Goal: Information Seeking & Learning: Learn about a topic

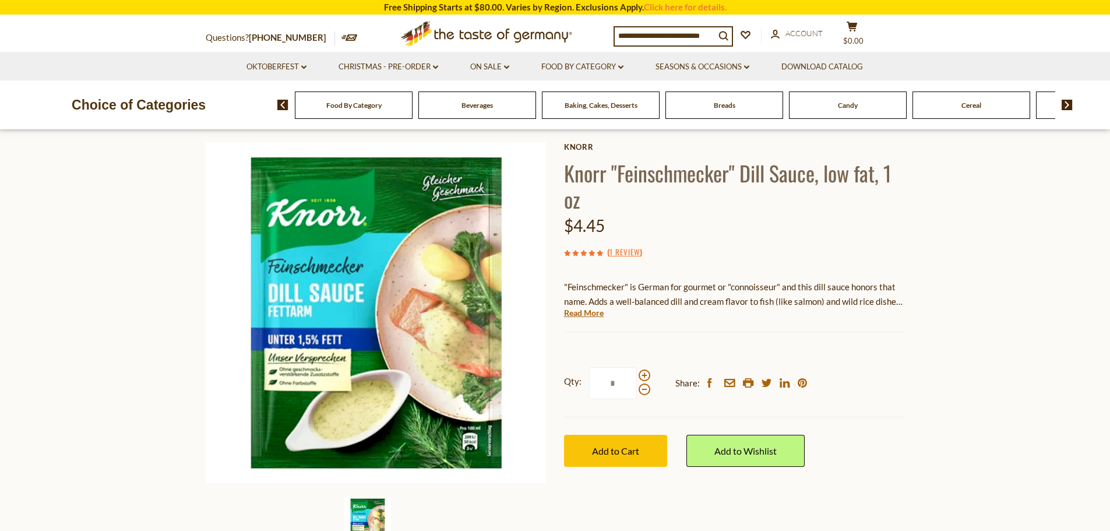
scroll to position [59, 0]
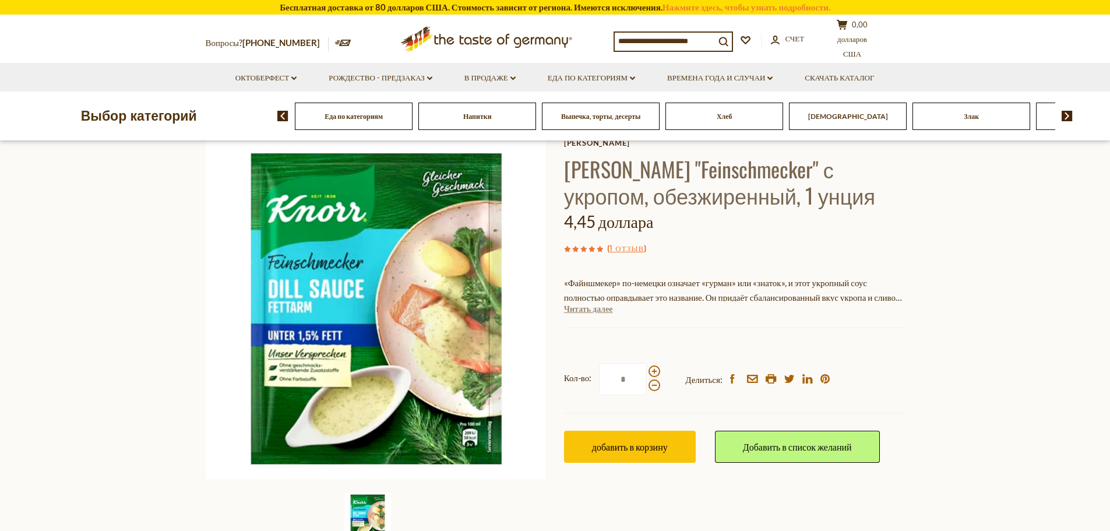
click at [584, 312] on font "Читать далее" at bounding box center [588, 309] width 49 height 10
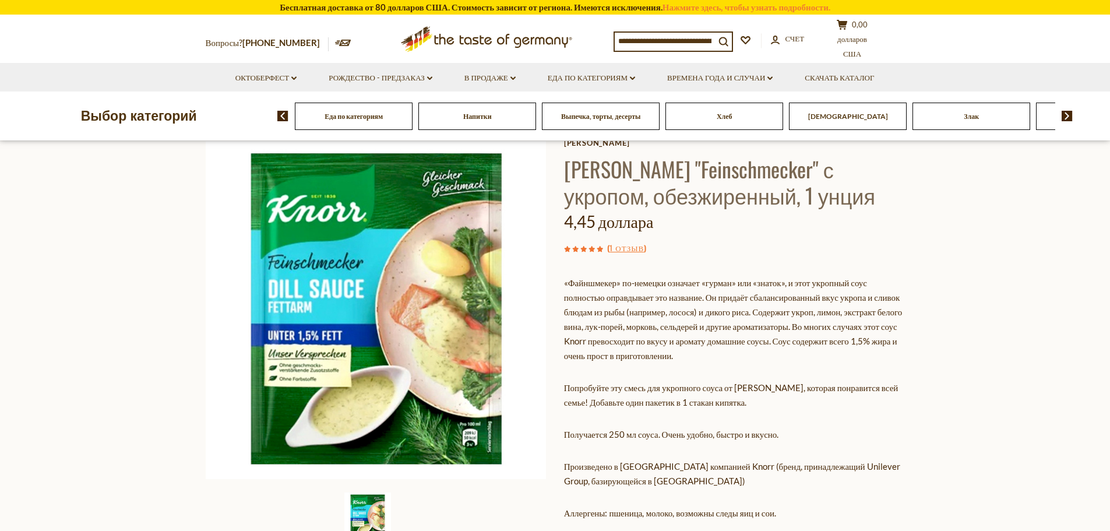
click at [971, 386] on section "Дом Еда по категориям Супы и соусы Соус Knorr "Feinschmecker" с укропом, обезжи…" at bounding box center [555, 424] width 1110 height 695
click at [965, 393] on section "Дом Еда по категориям Супы и соусы Соус Knorr "Feinschmecker" с укропом, обезжи…" at bounding box center [555, 424] width 1110 height 695
click at [941, 401] on section "Дом Еда по категориям Супы и соусы Соус Knorr "Feinschmecker" с укропом, обезжи…" at bounding box center [555, 424] width 1110 height 695
click at [938, 407] on section "Дом Еда по категориям Супы и соусы Соус Knorr "Feinschmecker" с укропом, обезжи…" at bounding box center [555, 424] width 1110 height 695
click at [937, 410] on section "Дом Еда по категориям Супы и соусы Соус Knorr "Feinschmecker" с укропом, обезжи…" at bounding box center [555, 424] width 1110 height 695
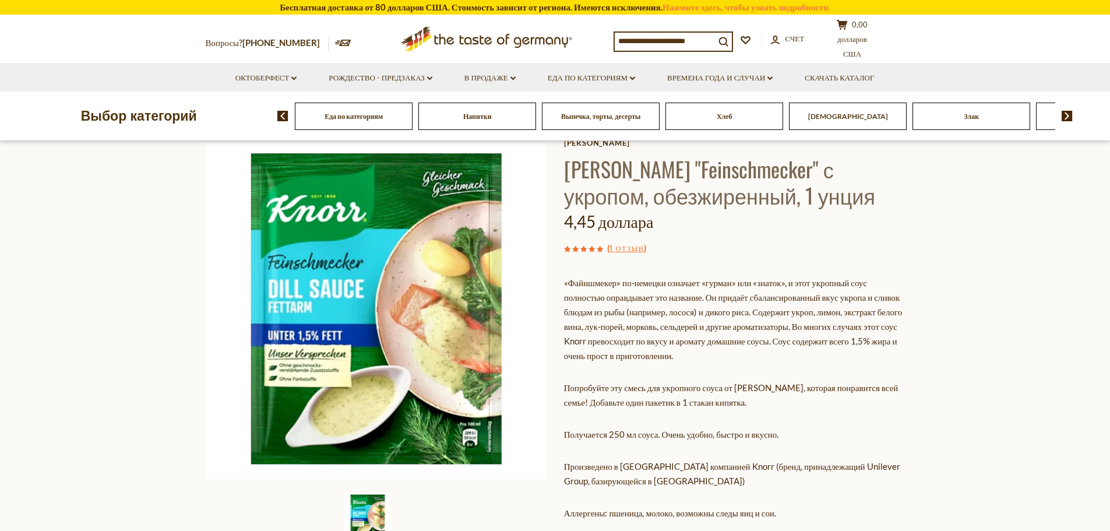
click at [937, 410] on section "Дом Еда по категориям Супы и соусы Соус Knorr "Feinschmecker" с укропом, обезжи…" at bounding box center [555, 424] width 1110 height 695
click at [949, 405] on section "Дом Еда по категориям Супы и соусы Соус Knorr "Feinschmecker" с укропом, обезжи…" at bounding box center [555, 424] width 1110 height 695
click at [917, 438] on section "Дом Еда по категориям Супы и соусы Соус Knorr "Feinschmecker" с укропом, обезжи…" at bounding box center [555, 424] width 1110 height 695
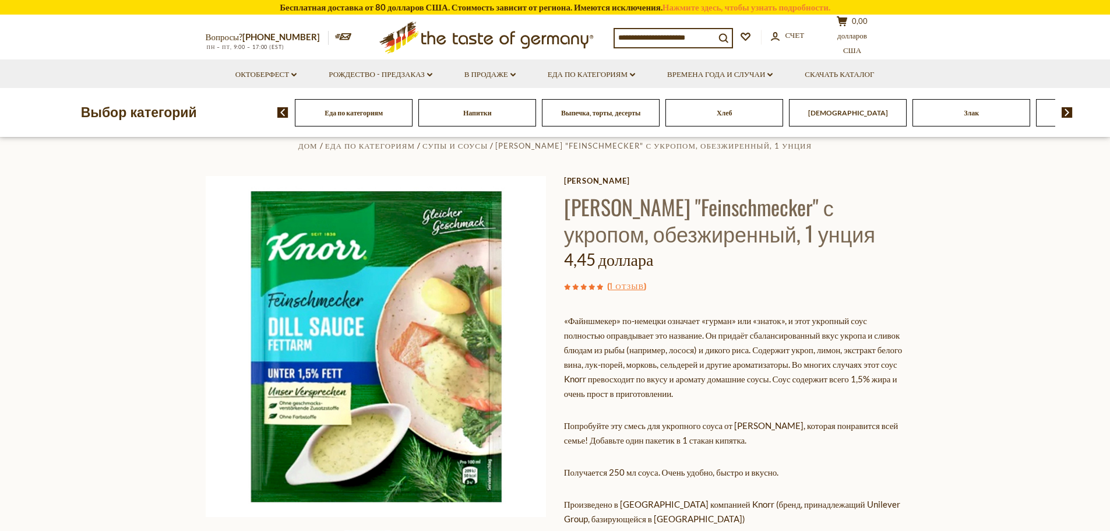
scroll to position [21, 0]
